Goal: Task Accomplishment & Management: Complete application form

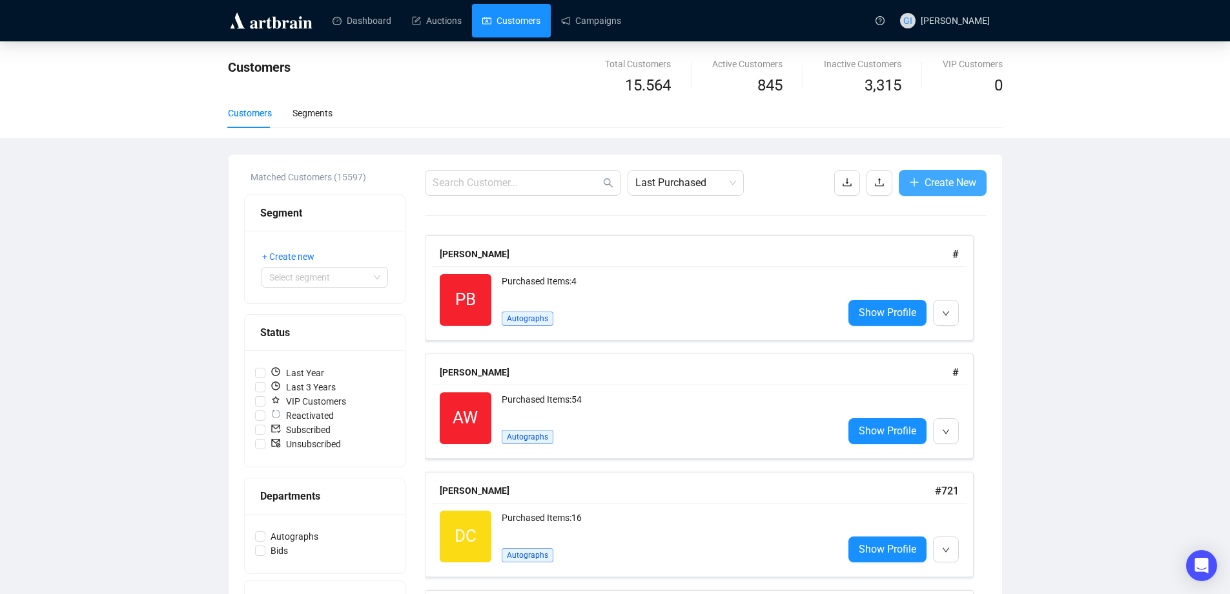
click at [927, 187] on span "Create New" at bounding box center [951, 182] width 52 height 16
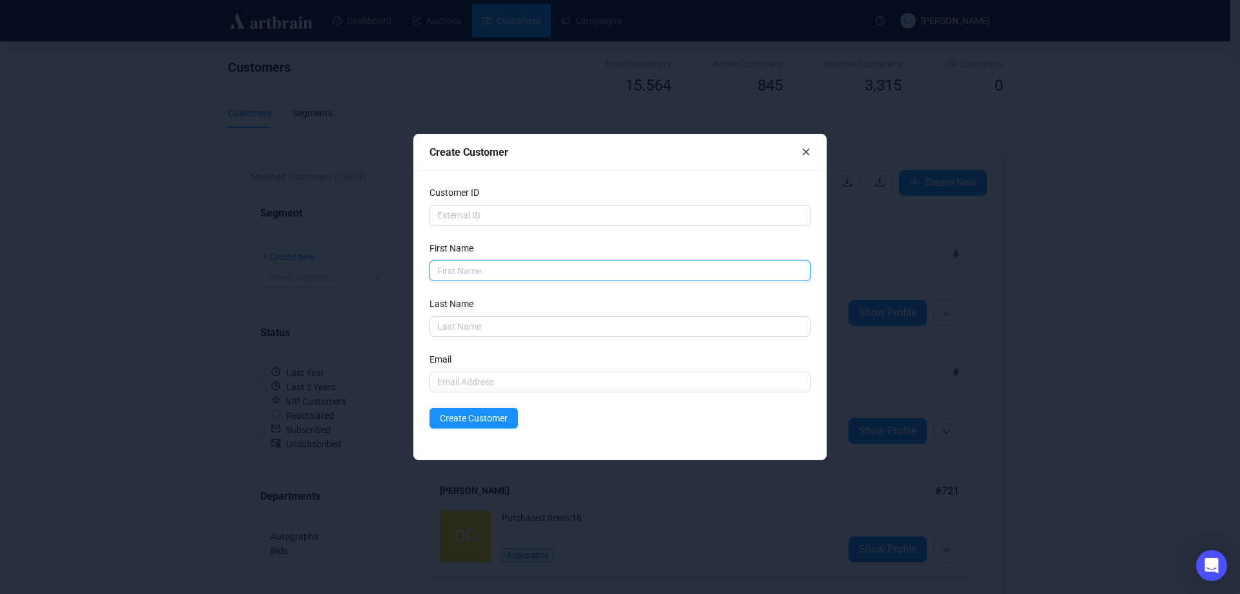
click at [471, 273] on input "text" at bounding box center [620, 270] width 381 height 21
type input "Tamaz"
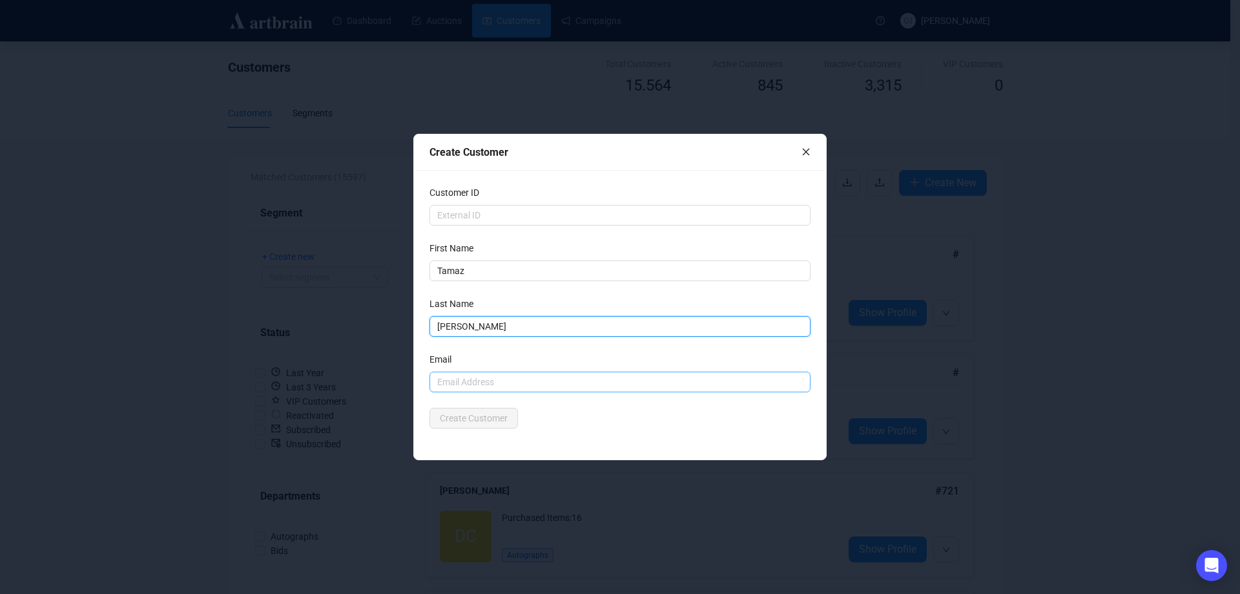
type input "[PERSON_NAME]"
click at [496, 379] on input "text" at bounding box center [620, 381] width 381 height 21
type input "[EMAIL_ADDRESS][DOMAIN_NAME]"
click at [583, 407] on form "Customer ID First Name [PERSON_NAME] Last Name [PERSON_NAME] Email [EMAIL_ADDRE…" at bounding box center [620, 306] width 381 height 243
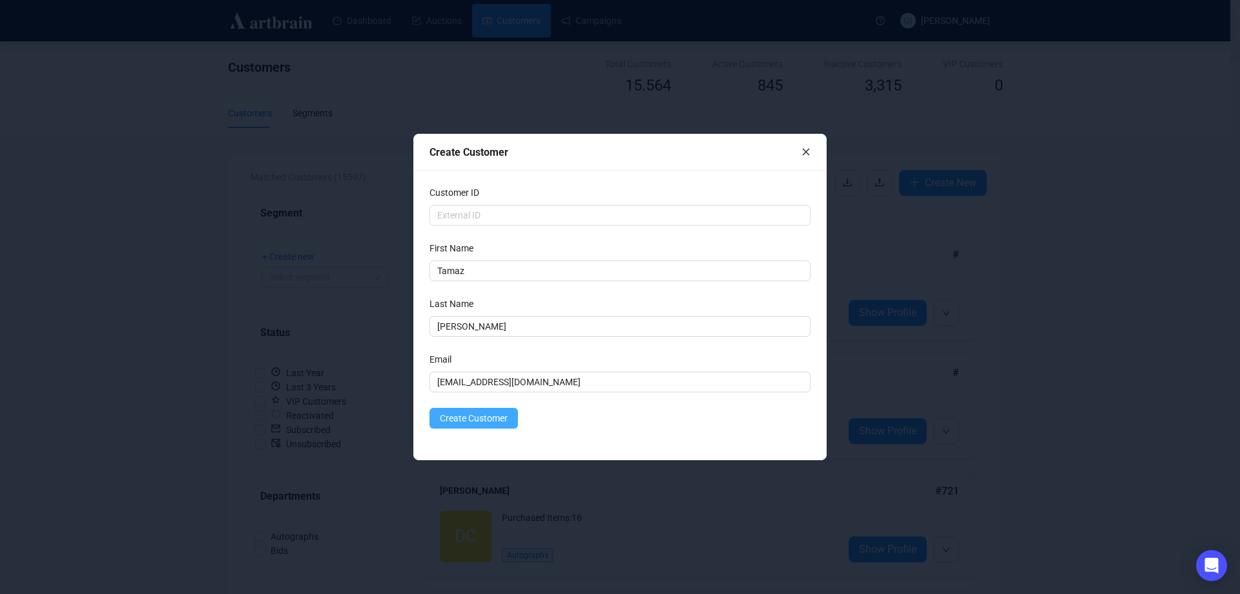
click at [478, 428] on button "Create Customer" at bounding box center [474, 418] width 88 height 21
